Goal: Check status: Check status

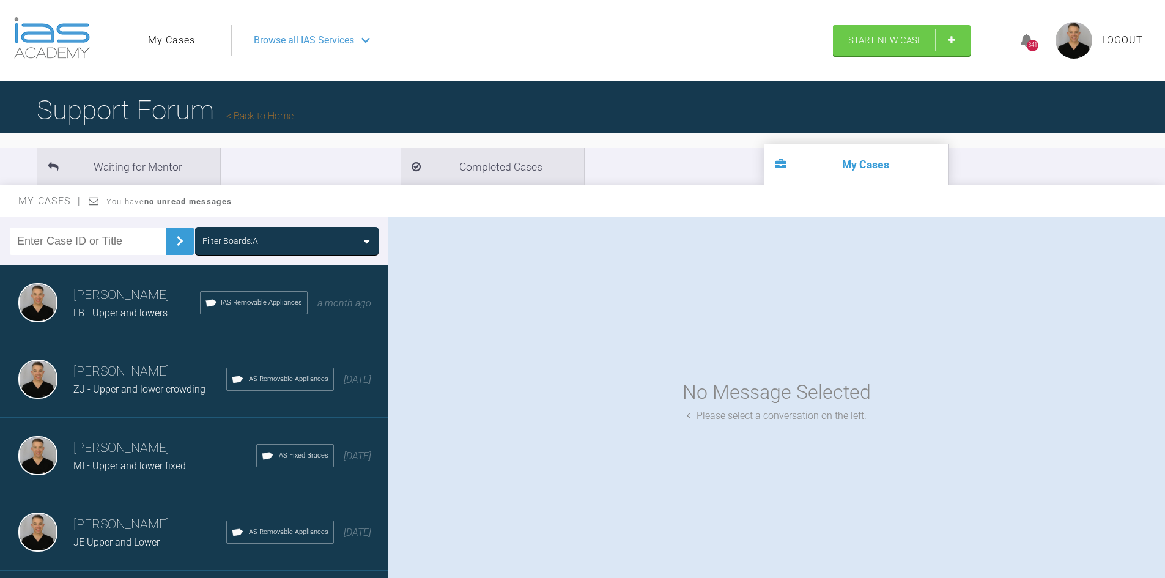
click at [141, 318] on span "LB - Upper and lowers" at bounding box center [120, 313] width 94 height 12
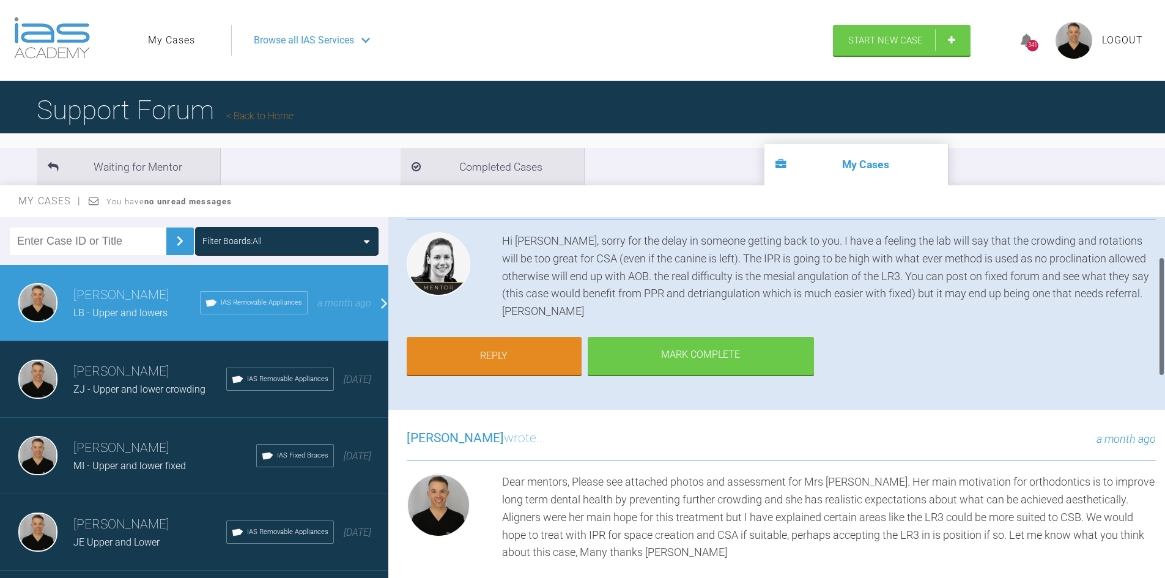
scroll to position [122, 0]
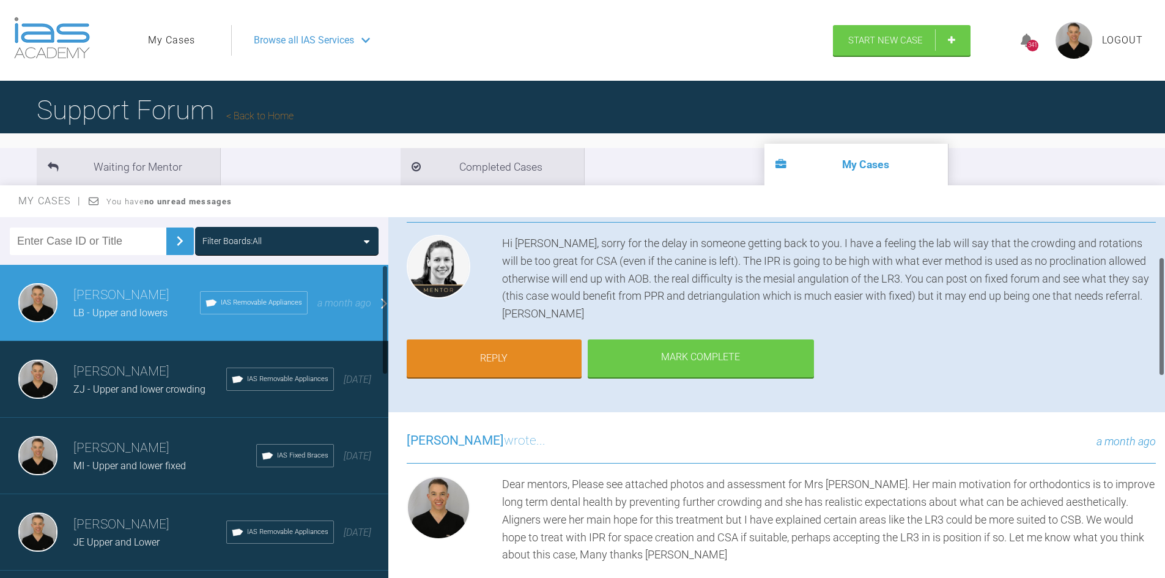
click at [142, 375] on h3 "Stephen McCrory" at bounding box center [149, 372] width 153 height 21
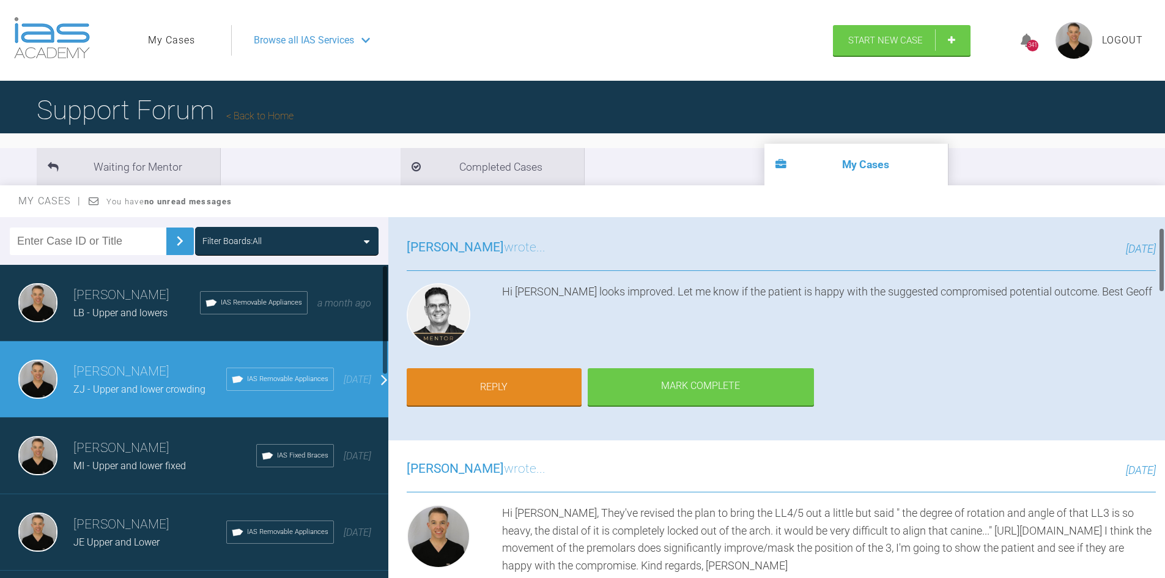
scroll to position [61, 0]
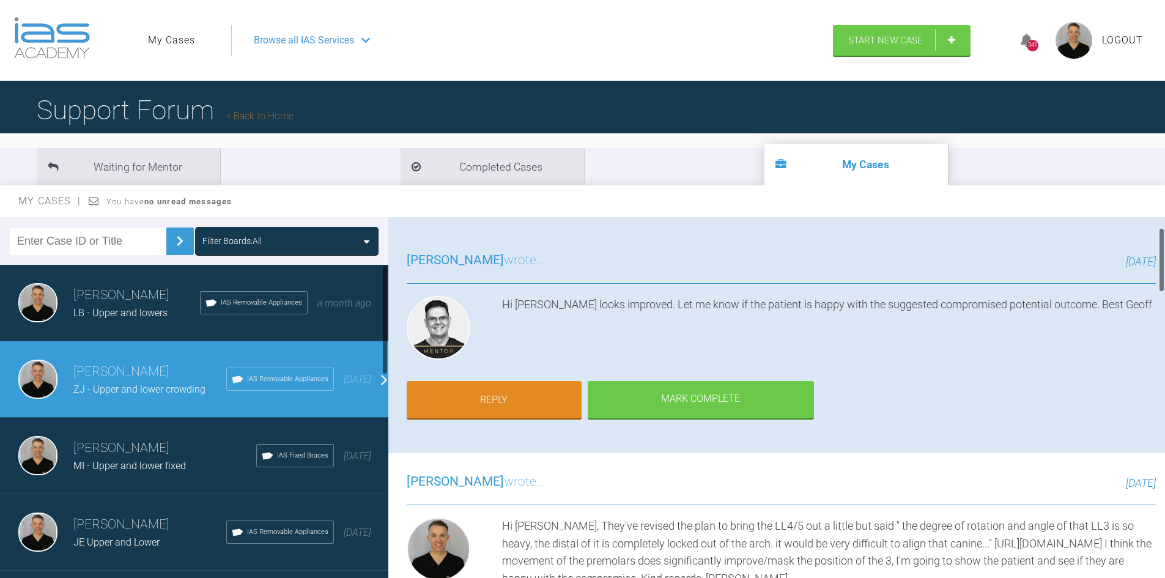
click at [180, 438] on h3 "Stephen McCrory" at bounding box center [164, 448] width 183 height 21
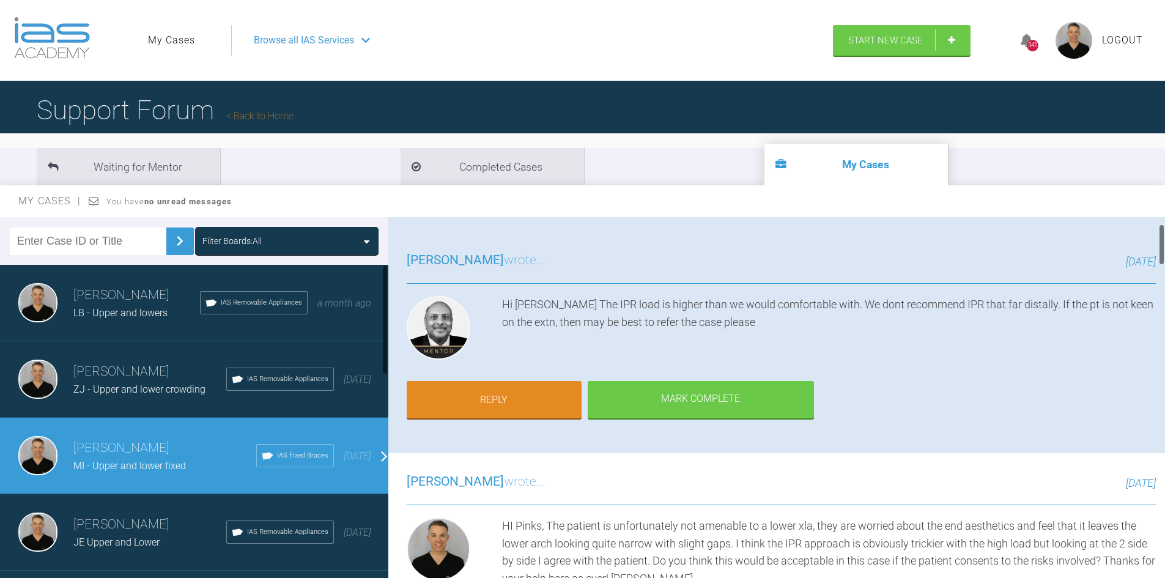
click at [129, 520] on h3 "Stephen McCrory" at bounding box center [149, 524] width 153 height 21
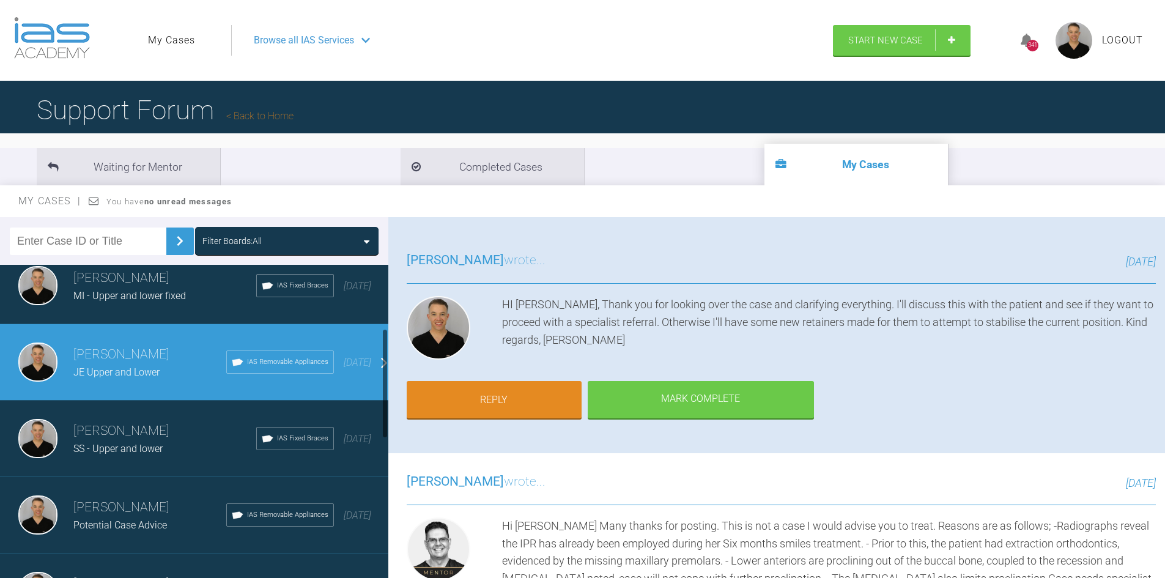
scroll to position [184, 0]
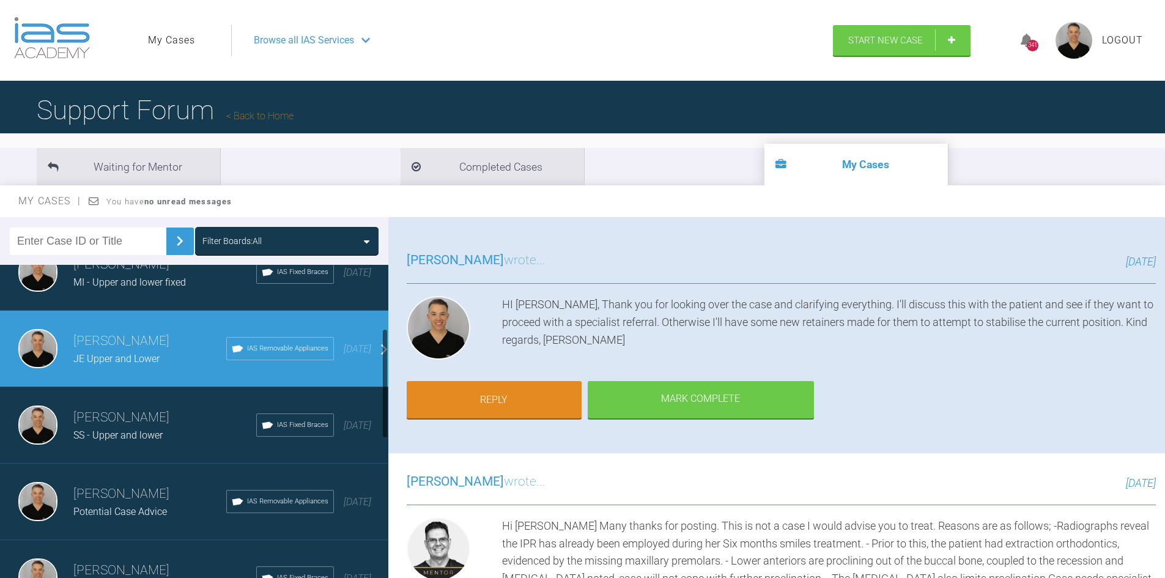
click at [148, 429] on span "SS - Upper and lower" at bounding box center [117, 435] width 89 height 12
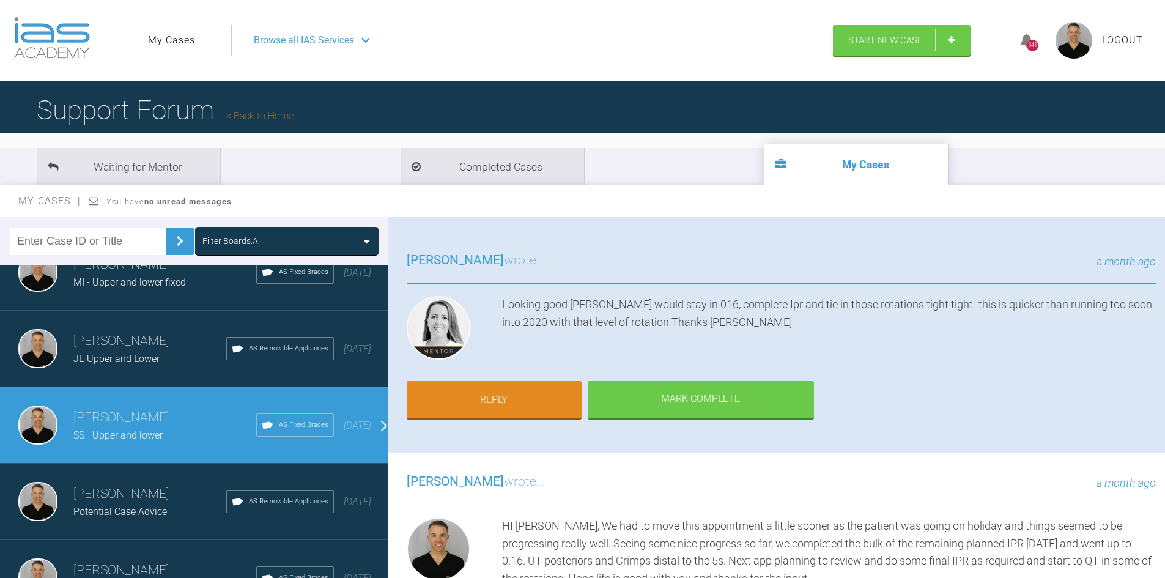
click at [149, 495] on h3 "Stephen McCrory" at bounding box center [149, 494] width 153 height 21
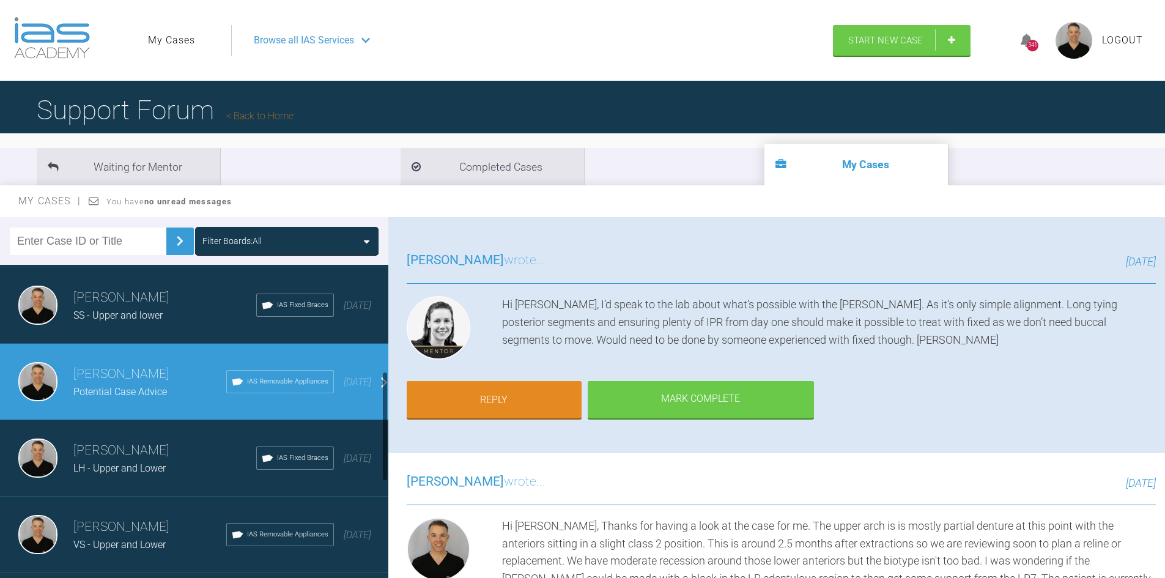
scroll to position [306, 0]
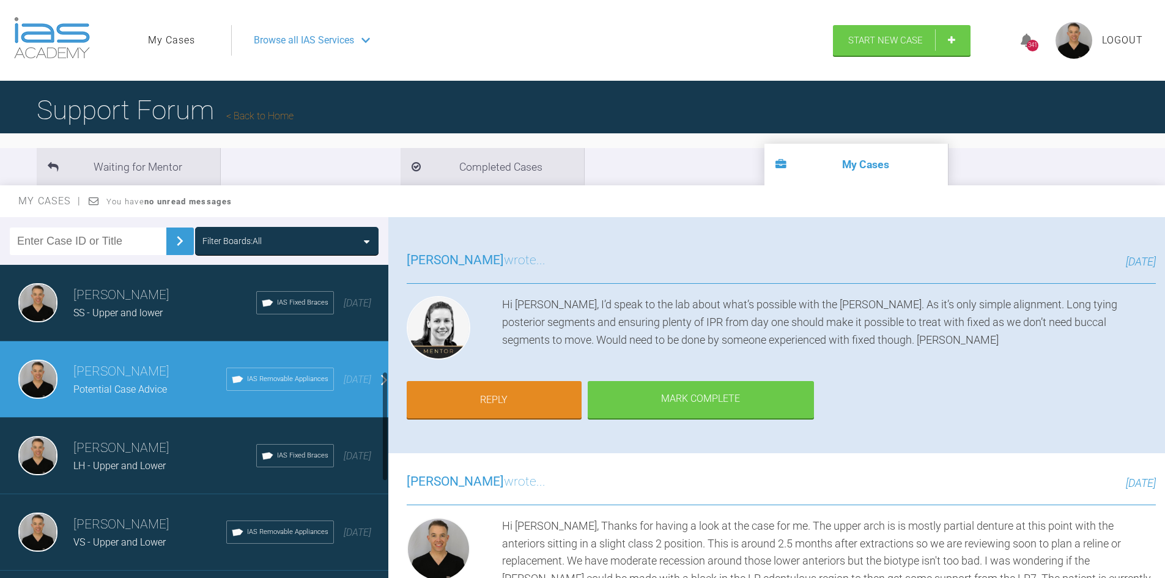
click at [154, 447] on h3 "Stephen McCrory" at bounding box center [164, 448] width 183 height 21
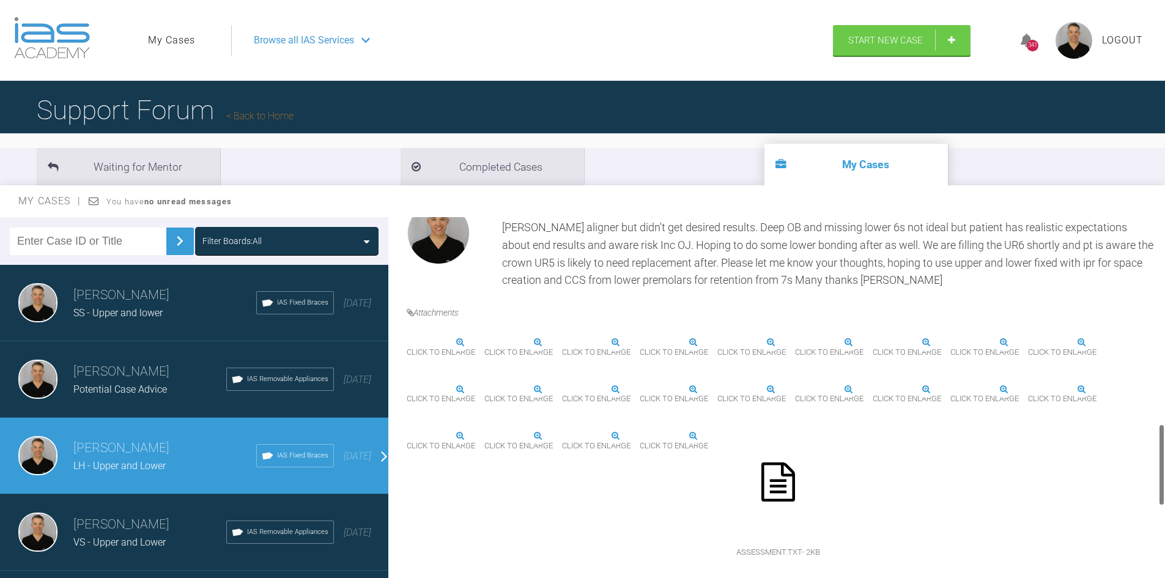
scroll to position [918, 0]
click at [103, 529] on h3 "Stephen McCrory" at bounding box center [149, 524] width 153 height 21
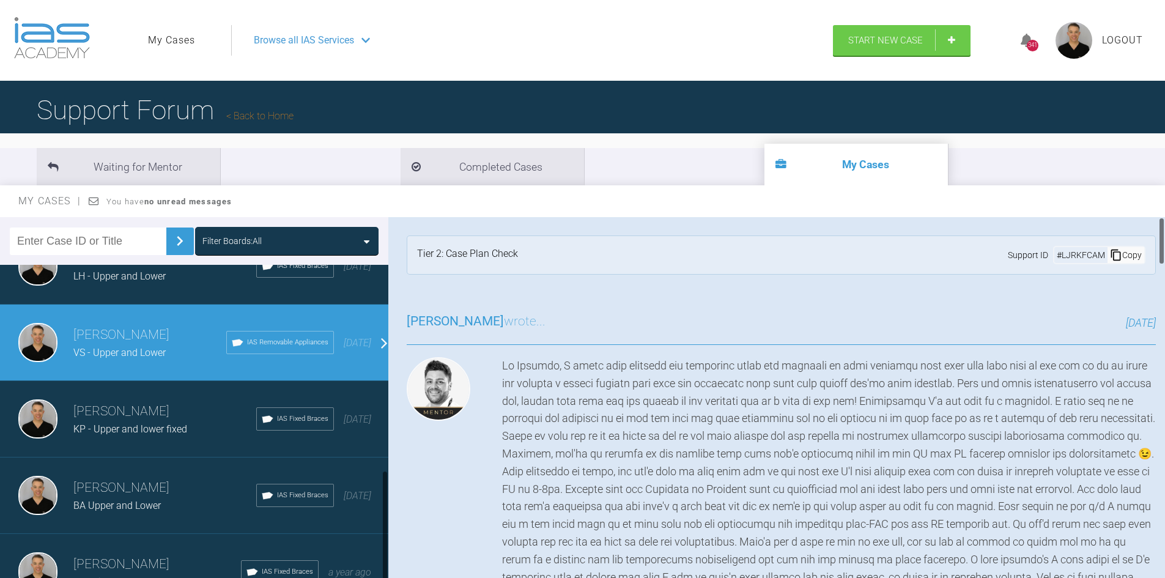
scroll to position [599, 0]
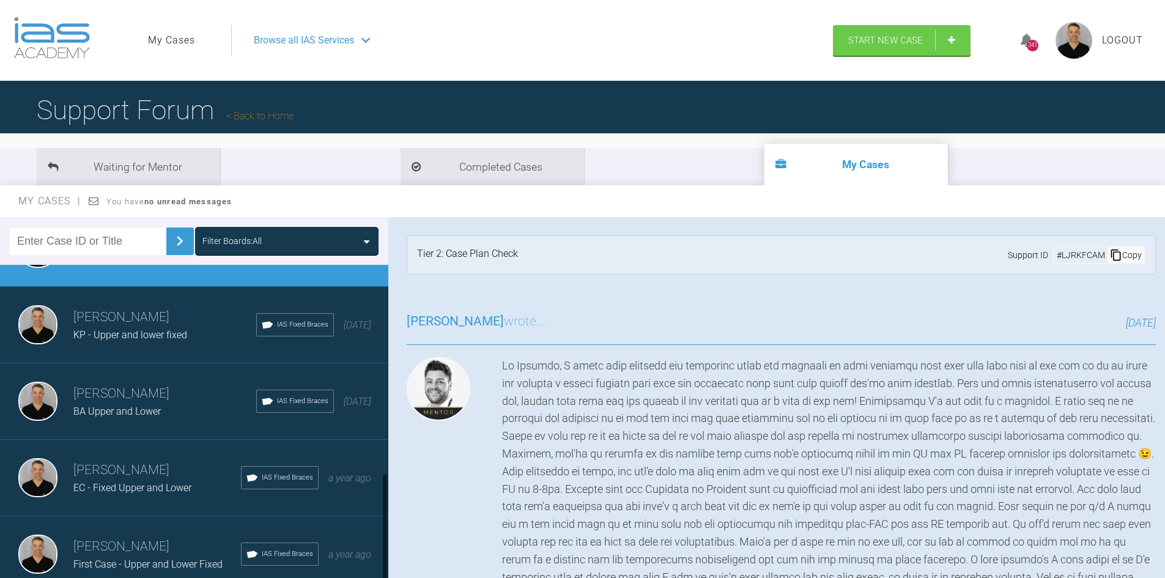
click at [153, 329] on span "KP - Upper and lower fixed" at bounding box center [130, 335] width 114 height 12
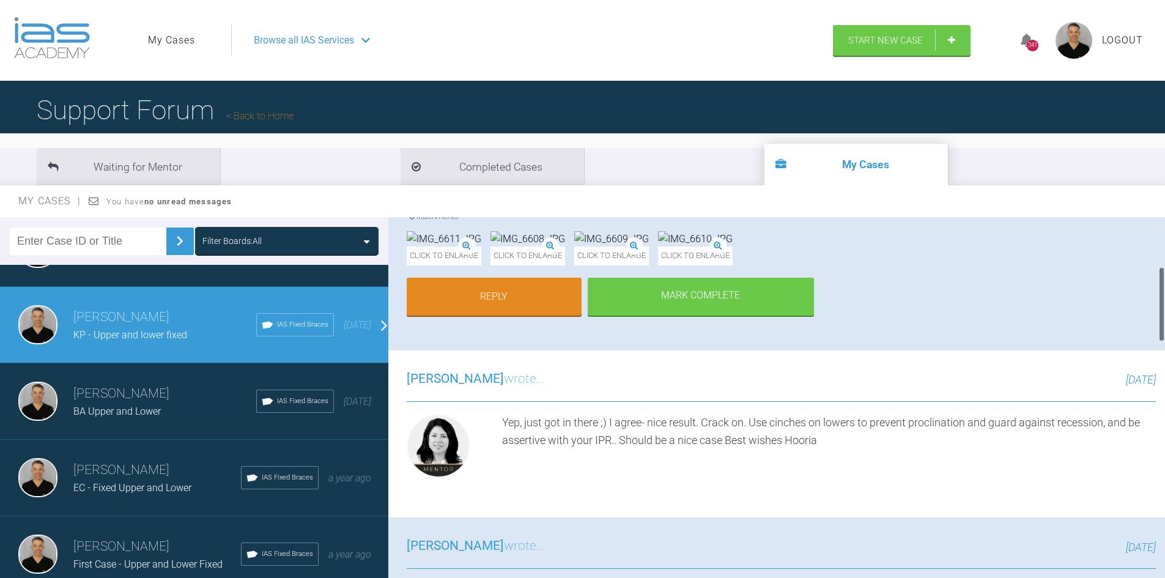
scroll to position [245, 0]
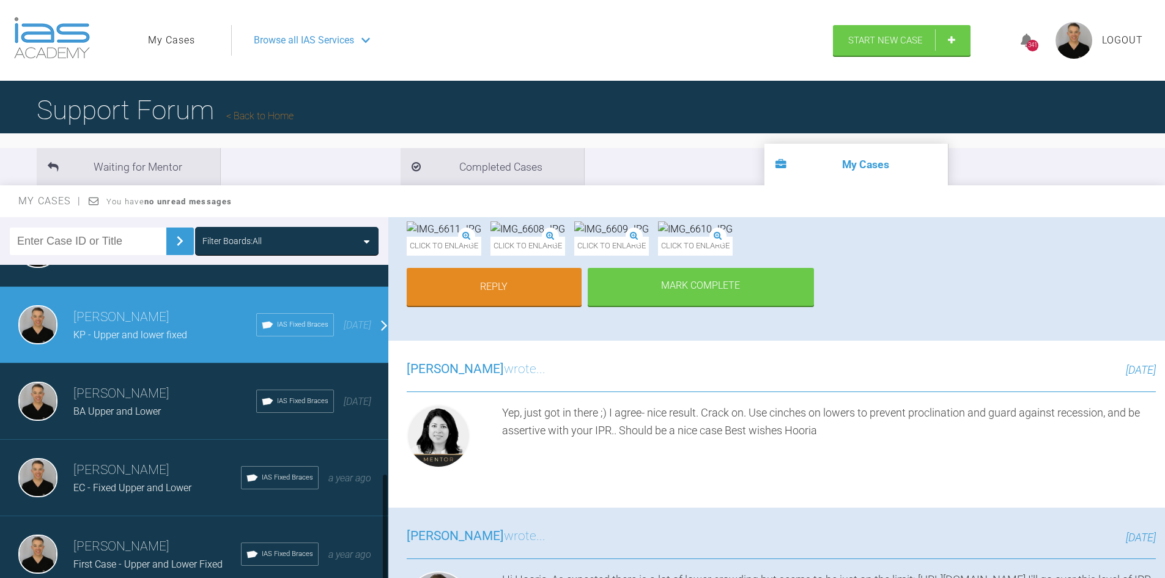
click at [147, 415] on div "Stephen McCrory BA Upper and Lower IAS Fixed Braces 6 months ago" at bounding box center [199, 401] width 398 height 76
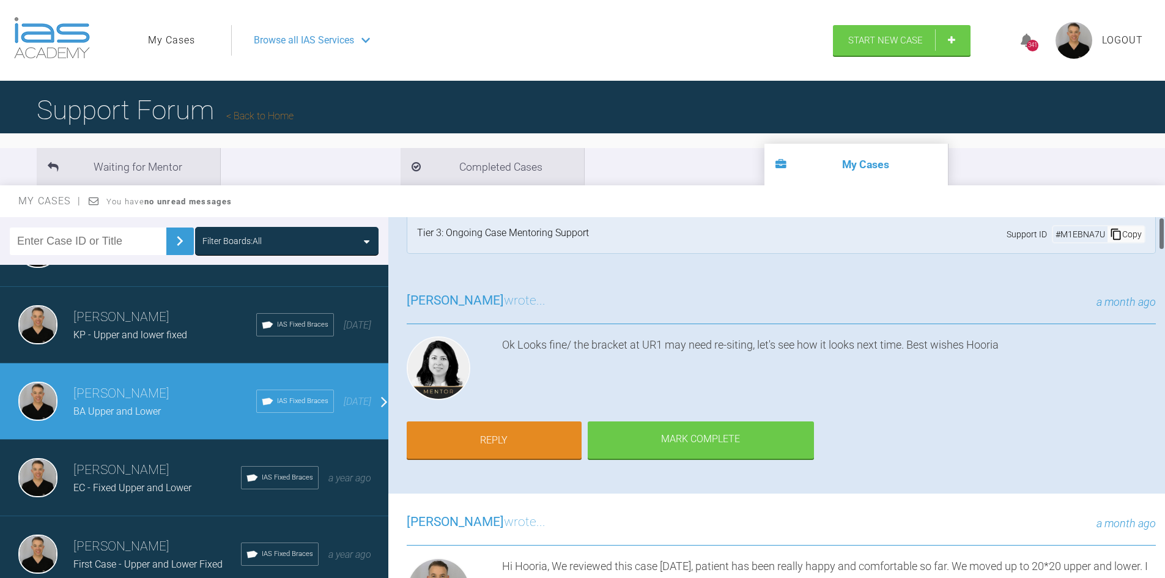
scroll to position [0, 0]
